Goal: Task Accomplishment & Management: Manage account settings

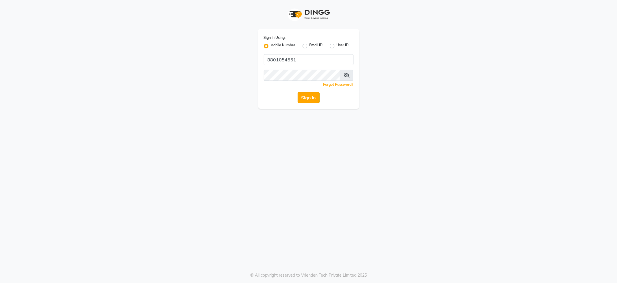
click at [312, 98] on button "Sign In" at bounding box center [309, 97] width 22 height 11
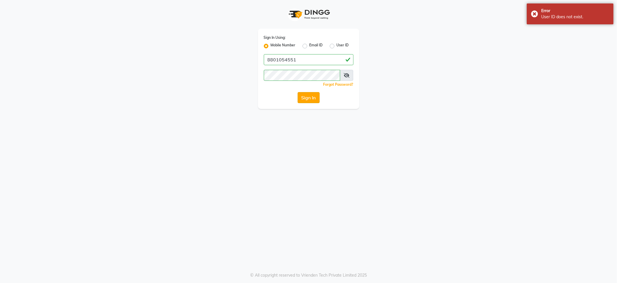
click at [309, 95] on button "Sign In" at bounding box center [309, 97] width 22 height 11
click at [320, 60] on input "8801054551" at bounding box center [309, 59] width 90 height 11
click at [309, 95] on button "Sign In" at bounding box center [309, 97] width 22 height 11
click at [309, 98] on button "Sign In" at bounding box center [309, 97] width 22 height 11
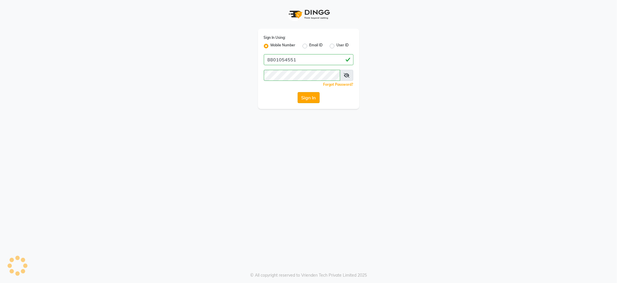
click at [309, 98] on button "Sign In" at bounding box center [309, 97] width 22 height 11
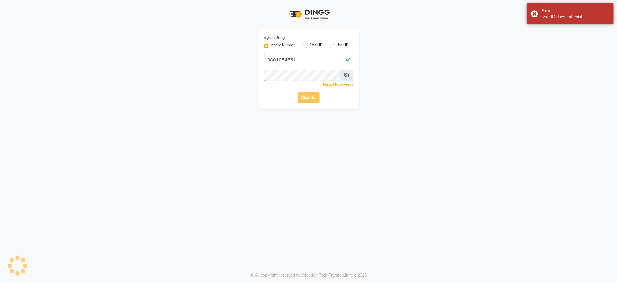
click at [309, 98] on button "Sign In" at bounding box center [309, 97] width 22 height 11
click at [317, 60] on input "8801054551" at bounding box center [309, 59] width 90 height 11
type input "7888279666"
click at [314, 96] on button "Sign In" at bounding box center [309, 97] width 22 height 11
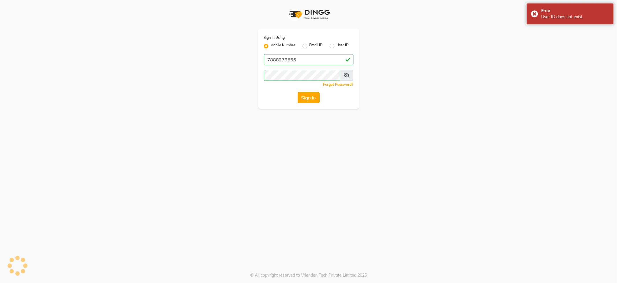
click at [314, 96] on button "Sign In" at bounding box center [309, 97] width 22 height 11
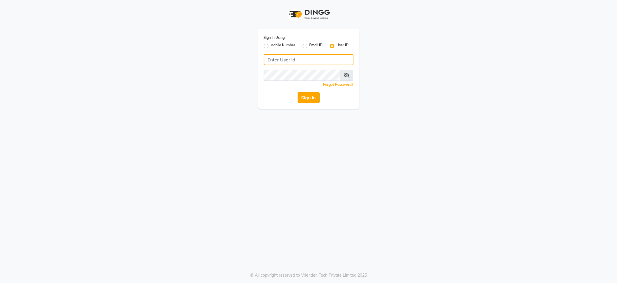
type input "8801054551"
click at [307, 99] on button "Sign In" at bounding box center [309, 97] width 22 height 11
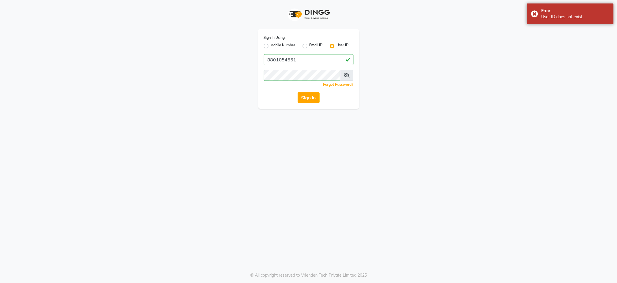
click at [271, 44] on label "Mobile Number" at bounding box center [283, 46] width 25 height 7
click at [271, 44] on input "Mobile Number" at bounding box center [273, 45] width 4 height 4
radio input "true"
radio input "false"
click at [299, 58] on input "Username" at bounding box center [318, 59] width 70 height 11
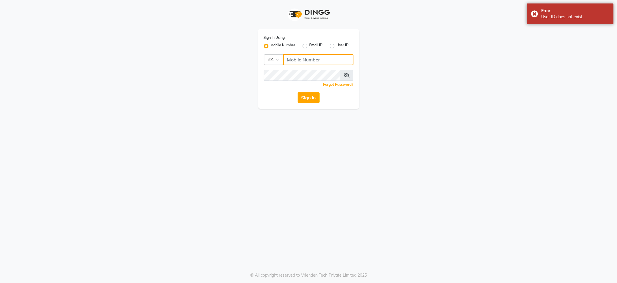
type input "8801054551"
click at [313, 96] on button "Sign In" at bounding box center [309, 97] width 22 height 11
